Goal: Navigation & Orientation: Find specific page/section

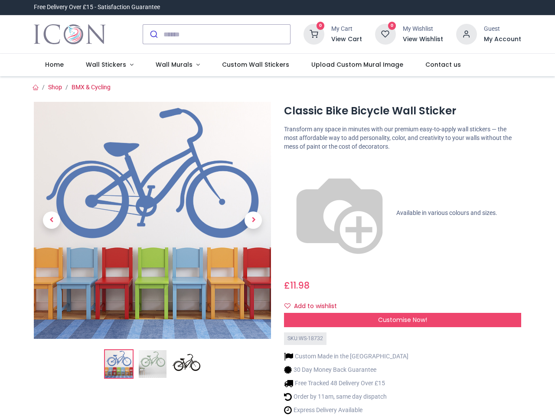
click at [278, 208] on div "Classic Bike Bicycle Wall Sticker [URL][DOMAIN_NAME] [URL][DOMAIN_NAME] Transfo…" at bounding box center [403, 272] width 250 height 340
click at [217, 34] on input "search" at bounding box center [226, 34] width 127 height 19
click at [227, 34] on input "search" at bounding box center [226, 34] width 127 height 19
click at [348, 39] on h6 "View Cart" at bounding box center [346, 39] width 31 height 9
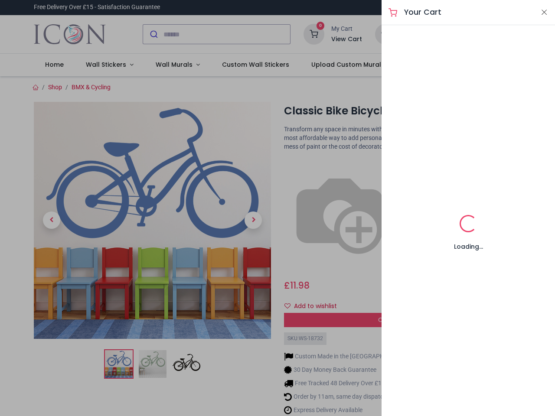
click at [467, 33] on div at bounding box center [277, 208] width 555 height 416
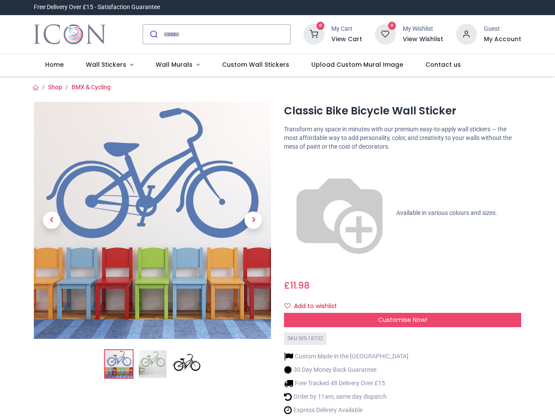
click at [502, 39] on h6 "My Account" at bounding box center [502, 39] width 37 height 9
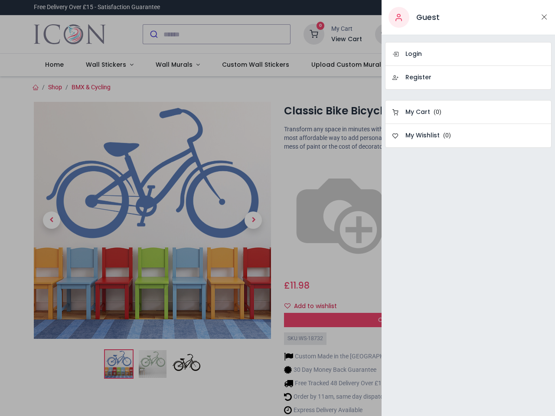
click at [108, 65] on div at bounding box center [277, 208] width 555 height 416
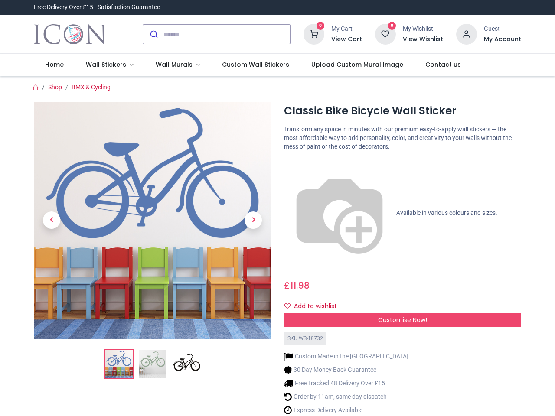
click at [174, 65] on span "Wall Murals" at bounding box center [174, 64] width 37 height 9
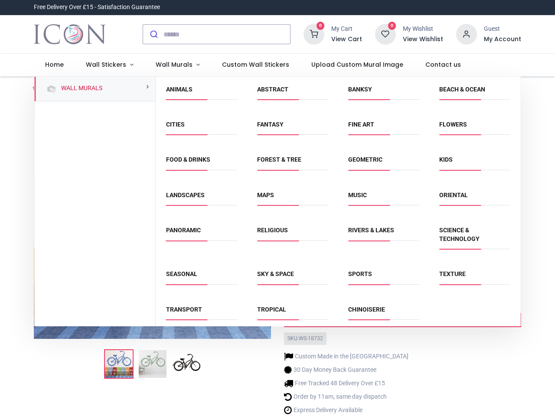
click at [277, 246] on div "Religious" at bounding box center [292, 240] width 91 height 44
